Goal: Information Seeking & Learning: Learn about a topic

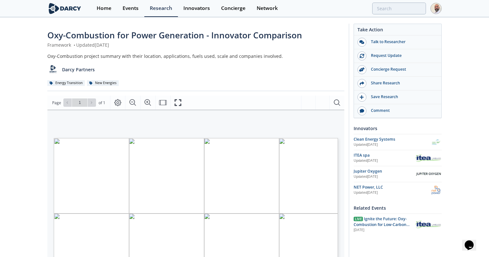
click at [236, 122] on div "INNOVATOR PROJECT LOCATION APPLICATIONS FUEL SCALE (MW) RETROFIT COMPANIES INVO…" at bounding box center [192, 193] width 291 height 166
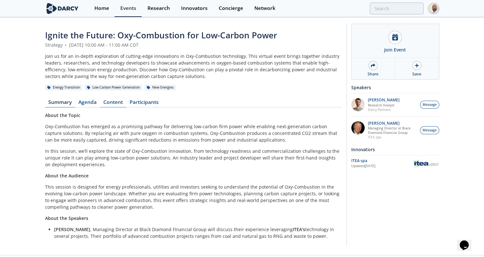
click at [118, 104] on link "Content" at bounding box center [113, 104] width 26 height 8
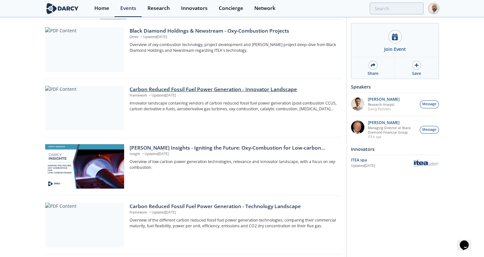
scroll to position [102, 0]
